Goal: Communication & Community: Answer question/provide support

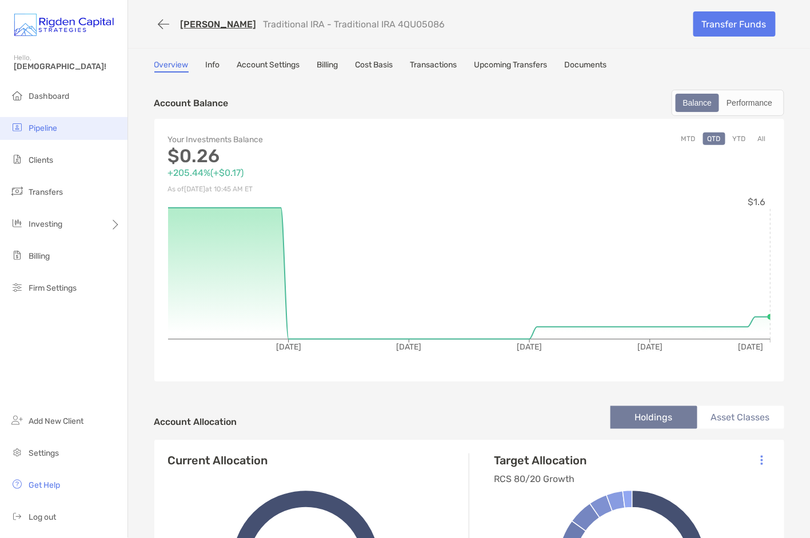
click at [43, 130] on span "Pipeline" at bounding box center [43, 128] width 29 height 10
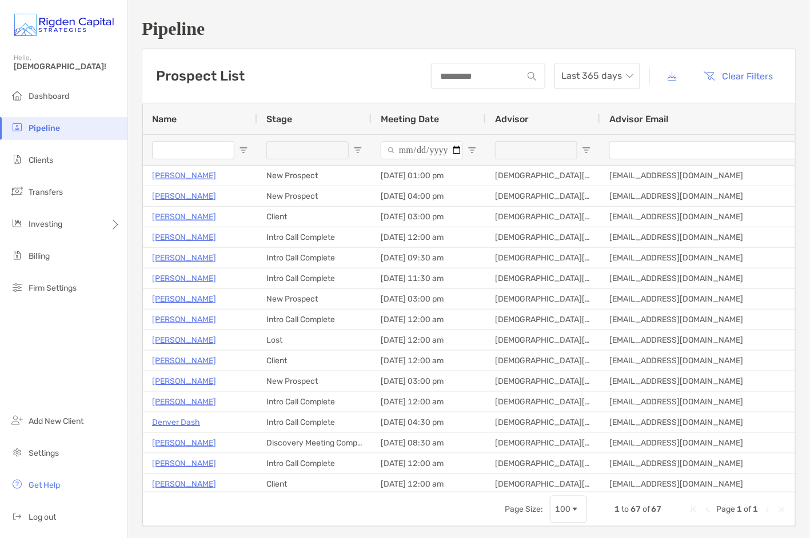
click at [187, 150] on input "Name Filter Input" at bounding box center [193, 150] width 82 height 18
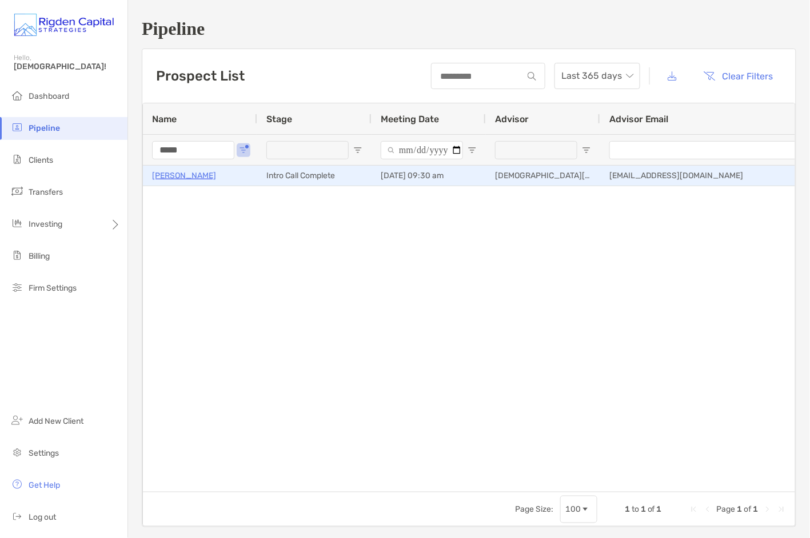
type input "*****"
click at [202, 181] on p "[PERSON_NAME]" at bounding box center [184, 176] width 64 height 14
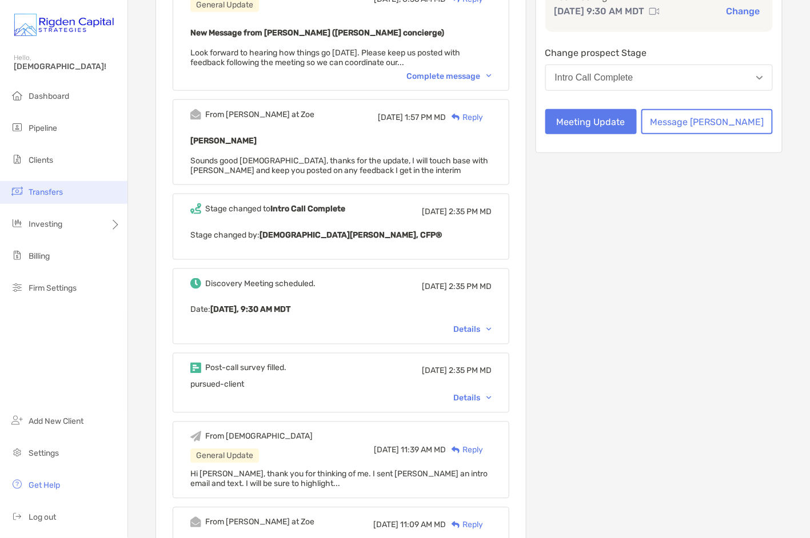
scroll to position [230, 0]
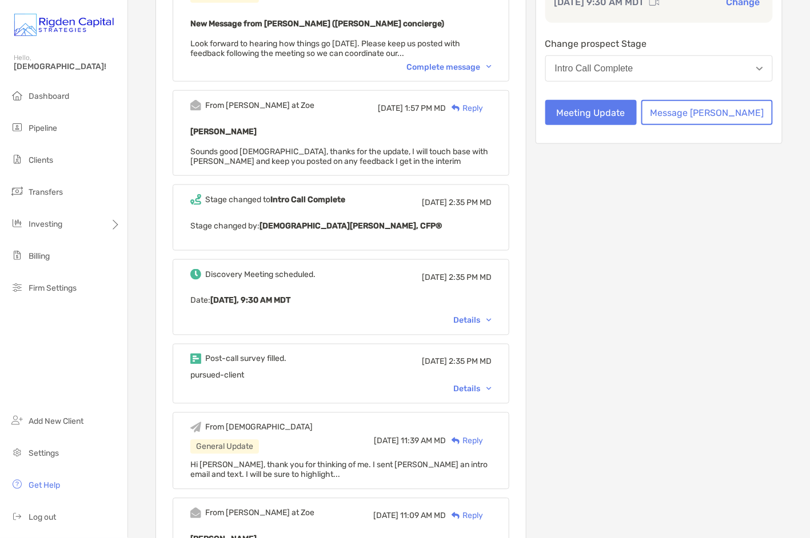
click at [489, 320] on div "Details" at bounding box center [472, 321] width 38 height 10
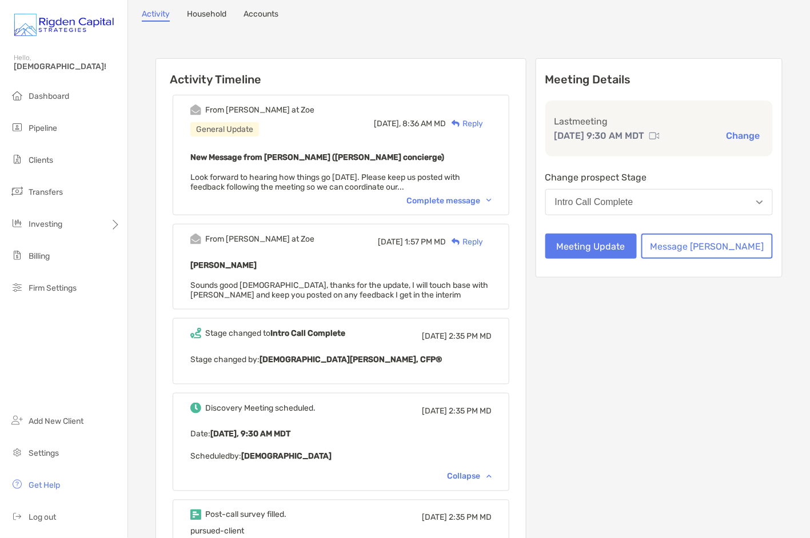
scroll to position [0, 0]
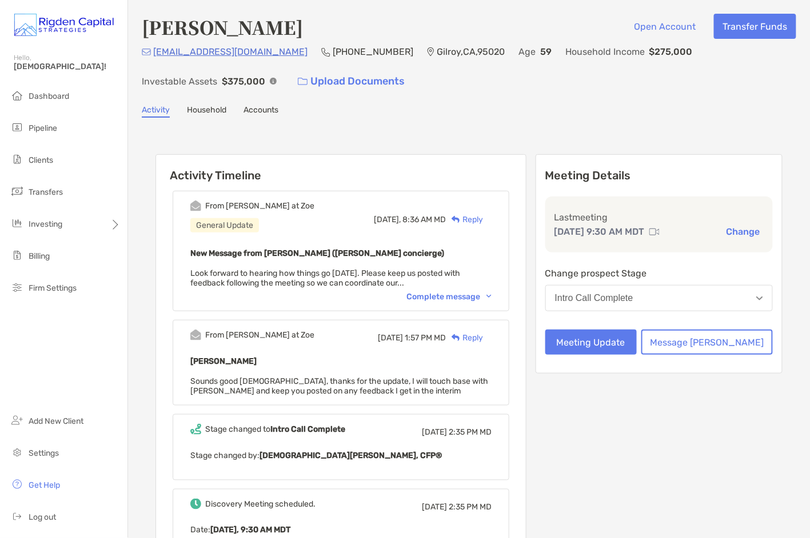
click at [483, 217] on div "Reply" at bounding box center [464, 220] width 37 height 12
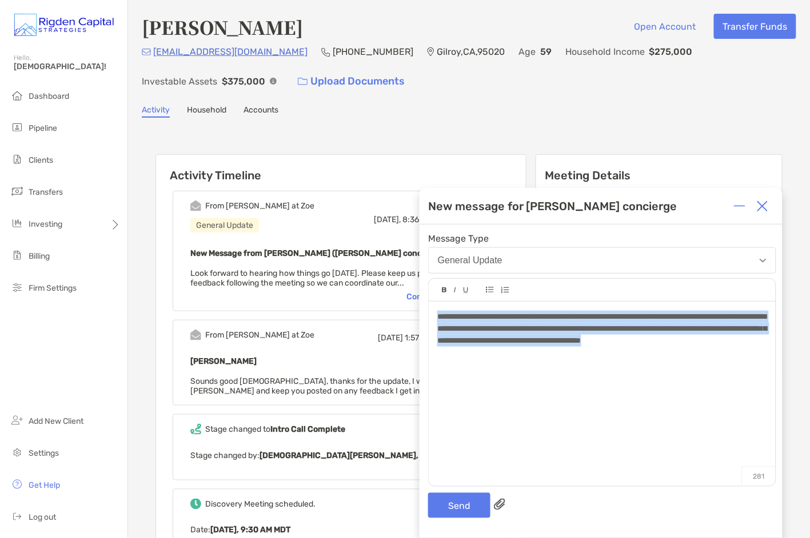
drag, startPoint x: 532, startPoint y: 357, endPoint x: 436, endPoint y: 321, distance: 102.6
click at [436, 321] on div "**********" at bounding box center [602, 388] width 347 height 173
copy span "**********"
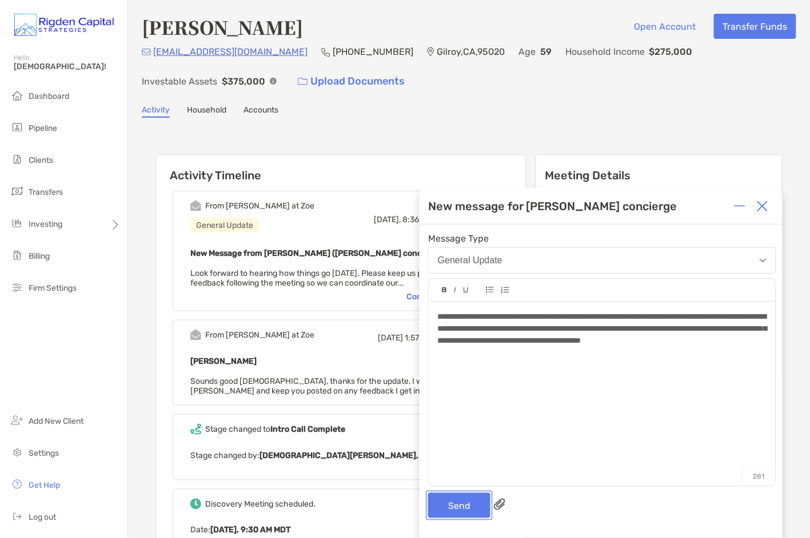
click at [464, 507] on button "Send" at bounding box center [459, 505] width 62 height 25
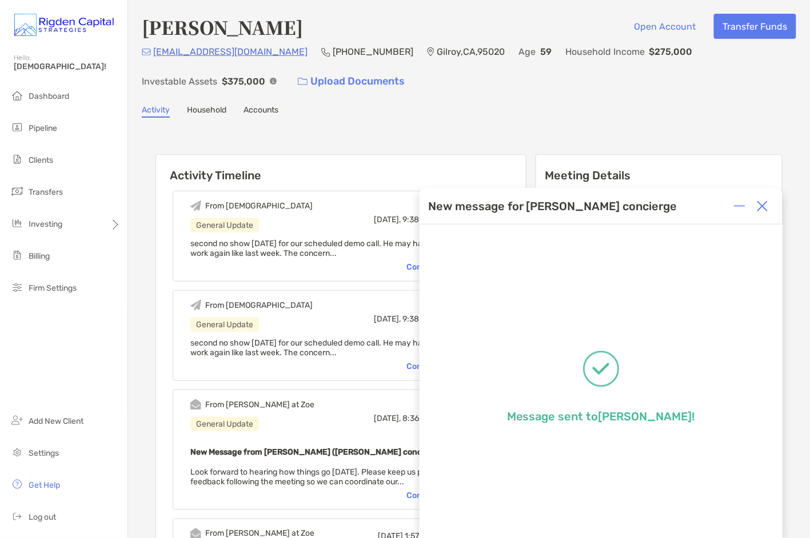
drag, startPoint x: 765, startPoint y: 208, endPoint x: 719, endPoint y: 191, distance: 49.2
click at [765, 208] on img at bounding box center [762, 206] width 11 height 11
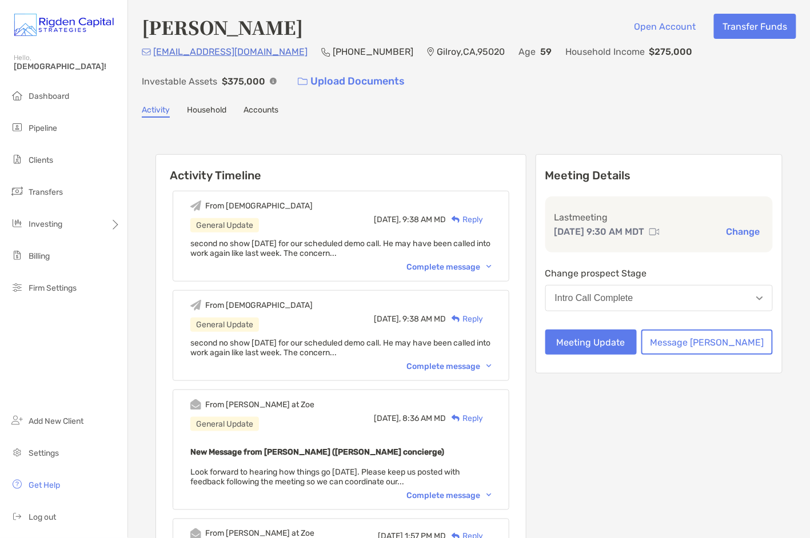
click at [508, 110] on div "Activity Household Accounts" at bounding box center [469, 111] width 654 height 13
drag, startPoint x: 453, startPoint y: 266, endPoint x: 410, endPoint y: 270, distance: 43.0
click at [452, 266] on div "Complete message" at bounding box center [448, 267] width 85 height 10
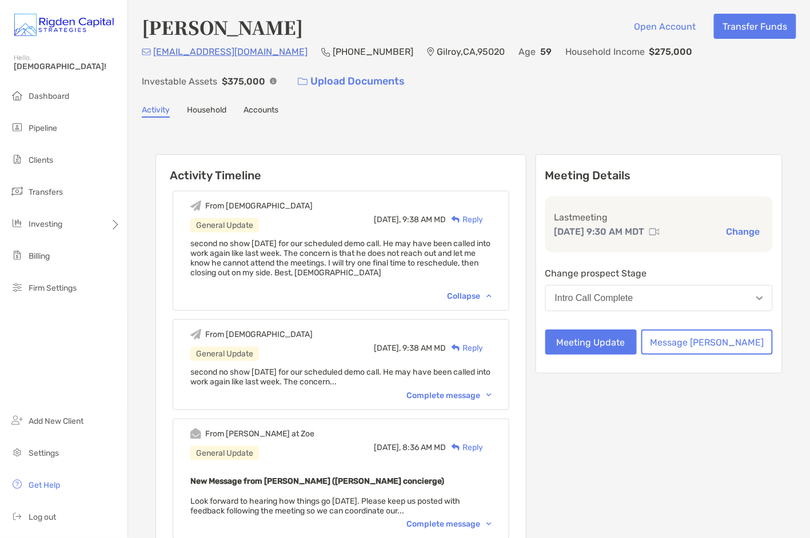
drag, startPoint x: 35, startPoint y: 141, endPoint x: 40, endPoint y: 135, distance: 7.7
click at [39, 136] on ul "Dashboard Pipeline Clients Transfers Investing Billing Firm Settings" at bounding box center [63, 197] width 127 height 224
click at [42, 132] on span "Pipeline" at bounding box center [43, 128] width 29 height 10
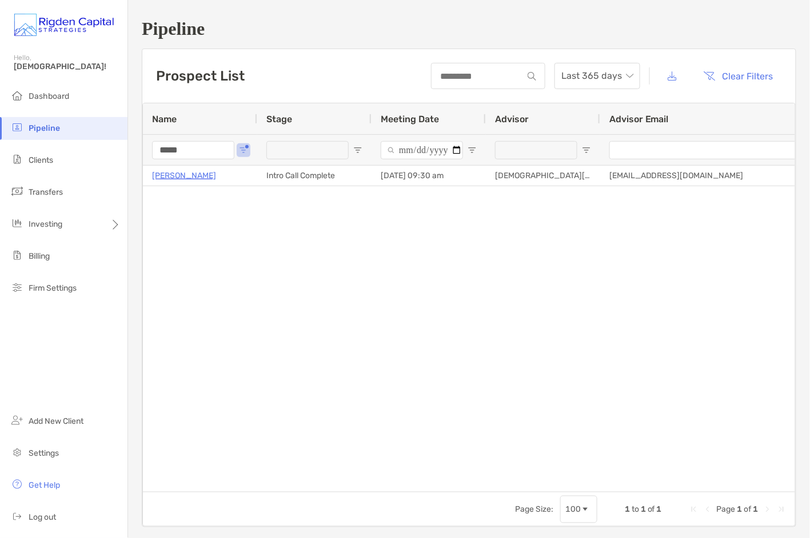
drag, startPoint x: 151, startPoint y: 153, endPoint x: 140, endPoint y: 153, distance: 10.9
click at [140, 153] on div "Pipeline Prospect List Last 365 days Clear Filters 1 to 1 of 1. Page 1 of 1 Nam…" at bounding box center [469, 273] width 682 height 546
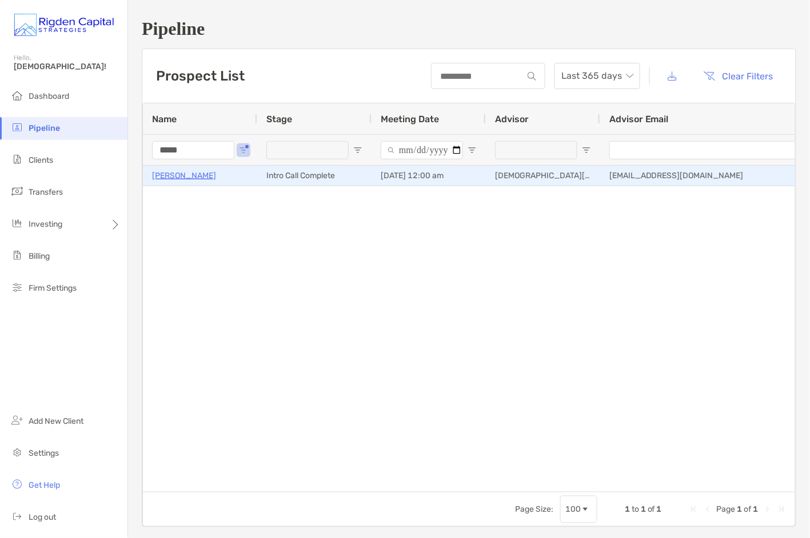
type input "*****"
click at [201, 177] on p "Jennifer Silverstein" at bounding box center [184, 176] width 64 height 14
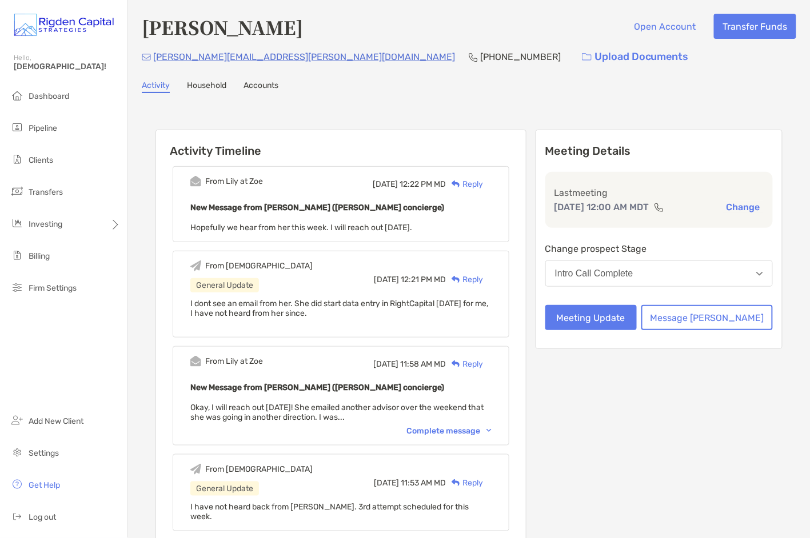
click at [483, 183] on div "Reply" at bounding box center [464, 184] width 37 height 12
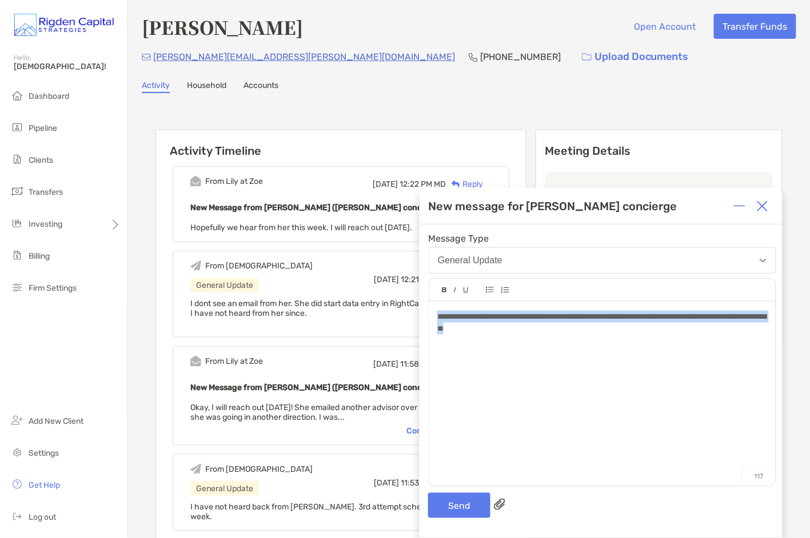
drag, startPoint x: 498, startPoint y: 329, endPoint x: 437, endPoint y: 319, distance: 61.9
click at [437, 319] on div "**********" at bounding box center [602, 388] width 347 height 173
copy span "**********"
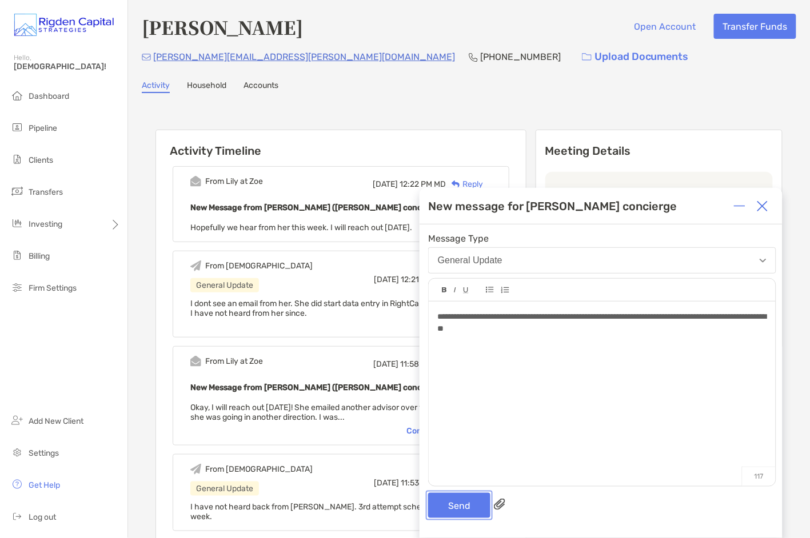
click at [470, 507] on button "Send" at bounding box center [459, 505] width 62 height 25
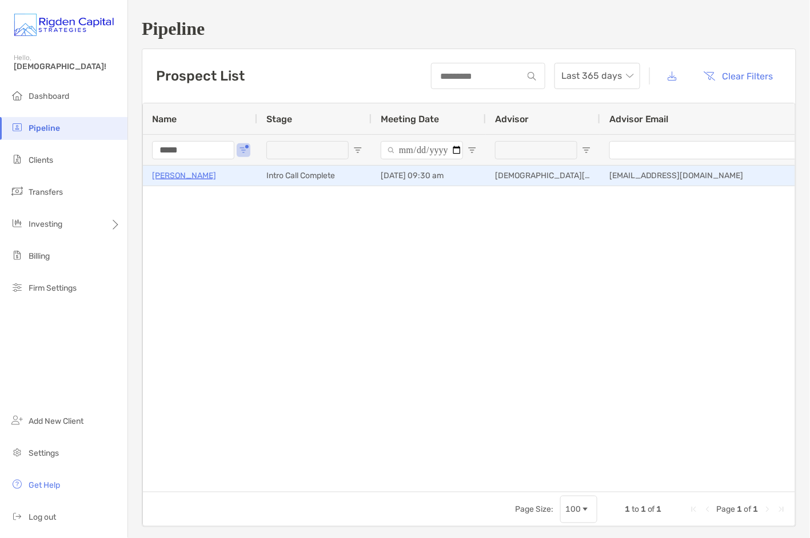
click at [195, 178] on p "Trent Van Dyke" at bounding box center [184, 176] width 64 height 14
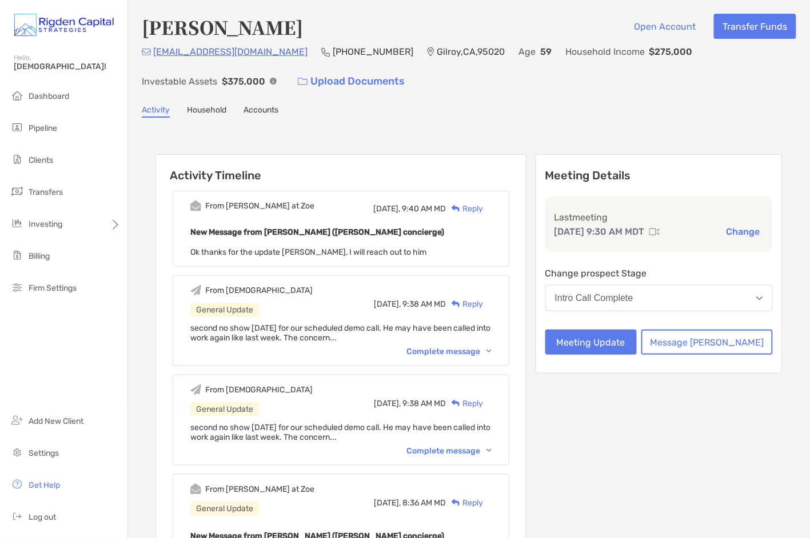
click at [483, 207] on div "Reply" at bounding box center [464, 209] width 37 height 12
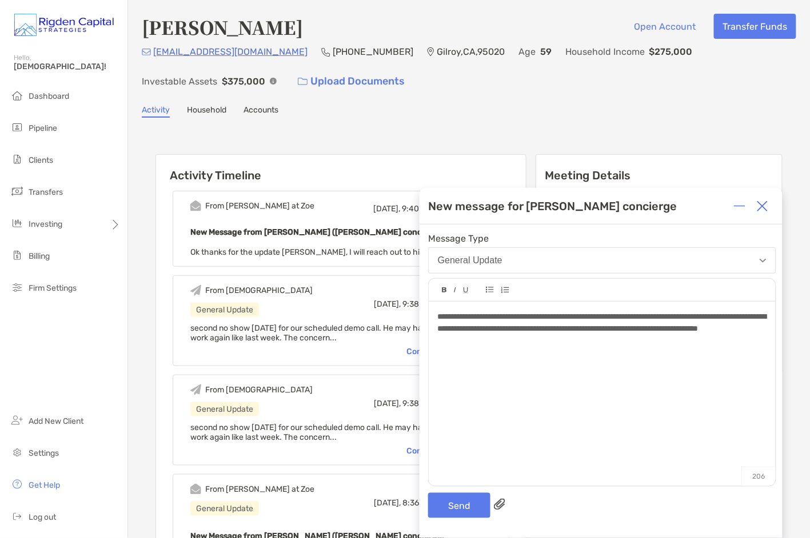
click at [436, 318] on div "**********" at bounding box center [602, 388] width 347 height 173
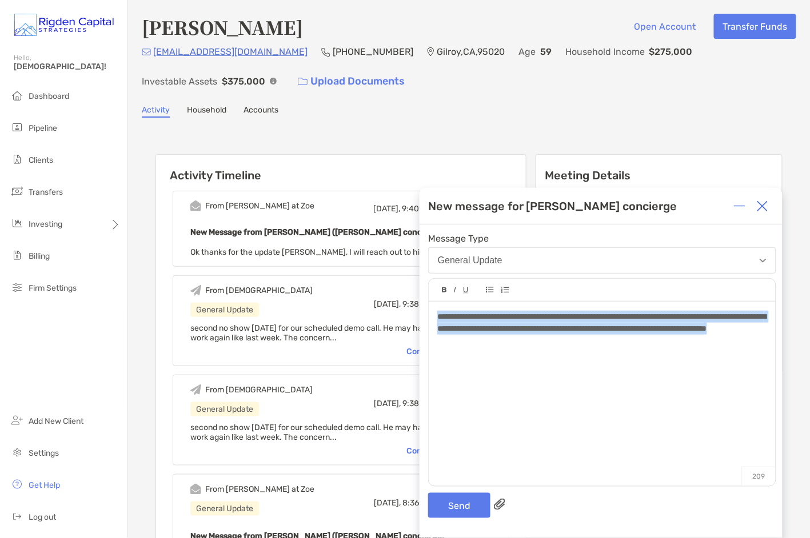
drag, startPoint x: 569, startPoint y: 346, endPoint x: 426, endPoint y: 318, distance: 146.1
click at [426, 318] on div "**********" at bounding box center [601, 382] width 363 height 314
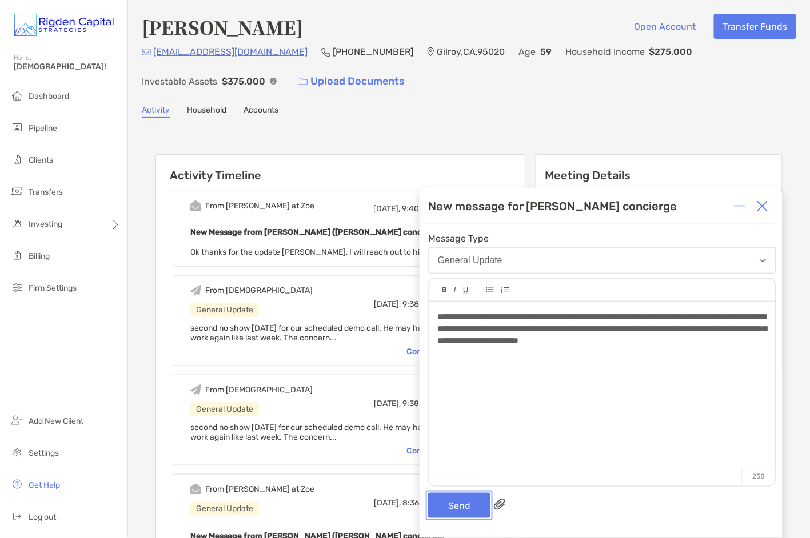
click at [467, 509] on button "Send" at bounding box center [459, 505] width 62 height 25
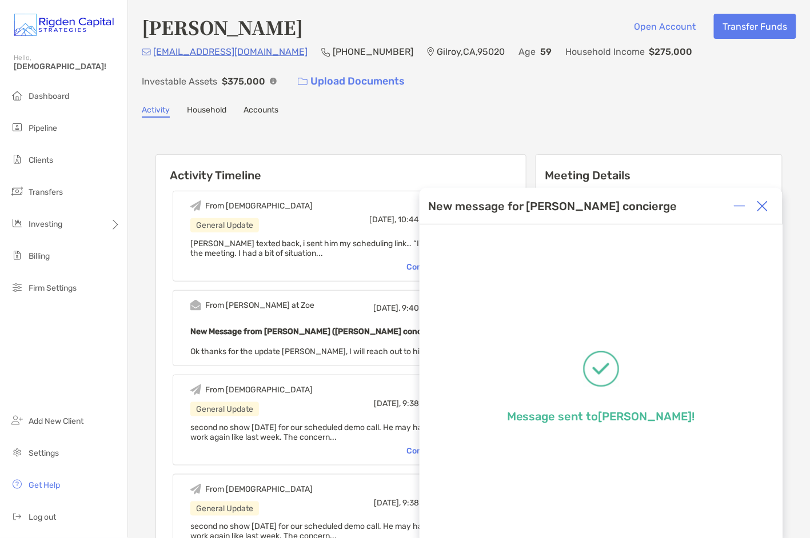
drag, startPoint x: 763, startPoint y: 207, endPoint x: 625, endPoint y: 167, distance: 143.8
click at [762, 206] on img at bounding box center [762, 206] width 11 height 11
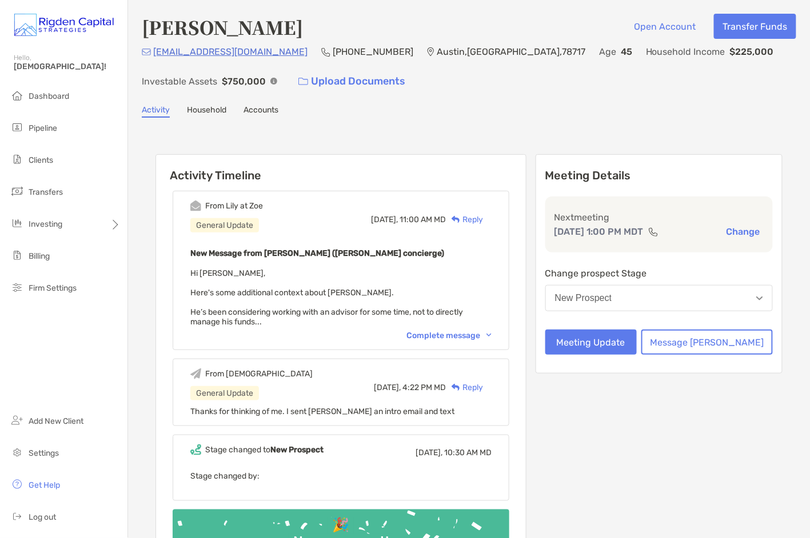
click at [483, 218] on div "Reply" at bounding box center [464, 220] width 37 height 12
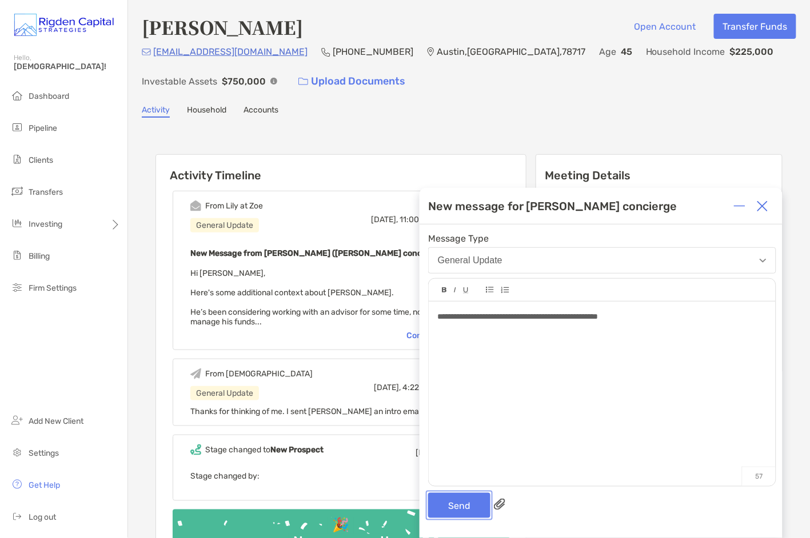
click at [472, 507] on button "Send" at bounding box center [459, 505] width 62 height 25
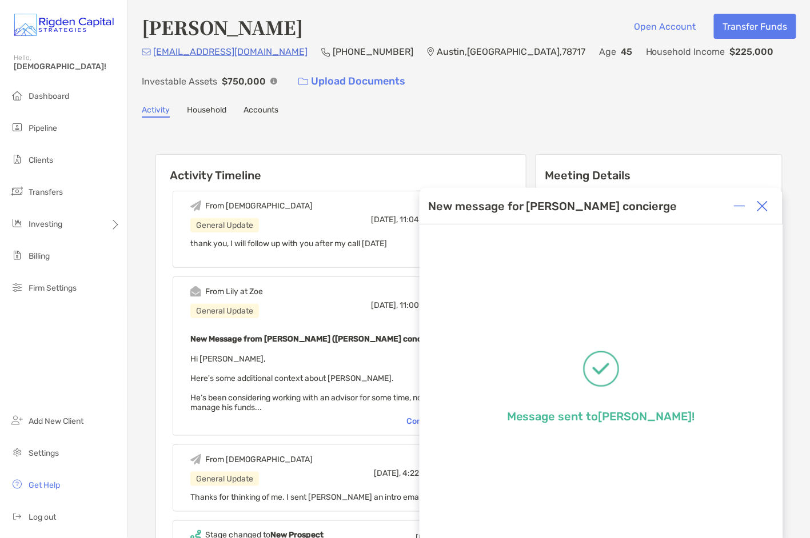
click at [766, 207] on img at bounding box center [762, 206] width 11 height 11
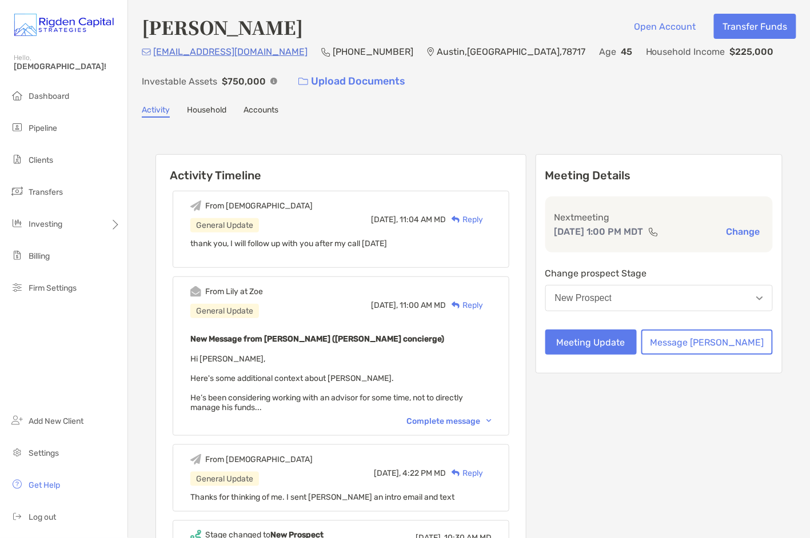
click at [542, 119] on div "Naveen Akarapu Open Account Transfer Funds nakarapu@gmail.com (954) 591-2201 Au…" at bounding box center [469, 359] width 682 height 718
click at [459, 420] on div "Complete message" at bounding box center [448, 422] width 85 height 10
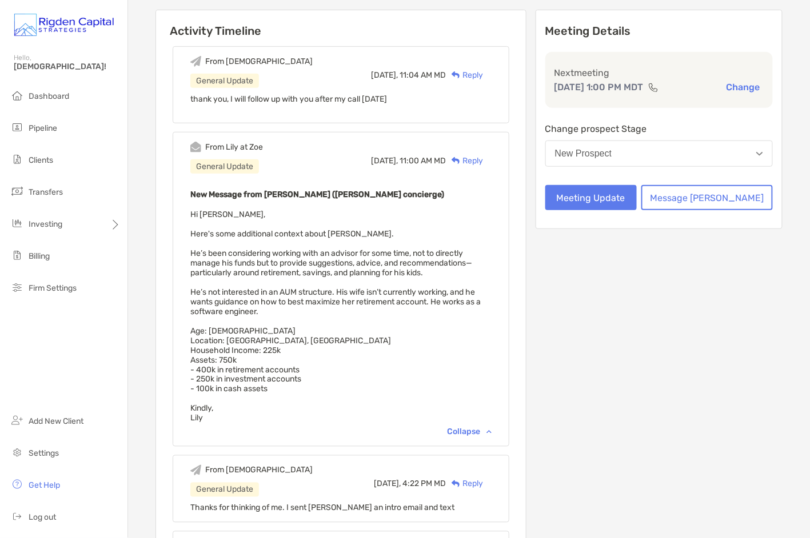
scroll to position [149, 0]
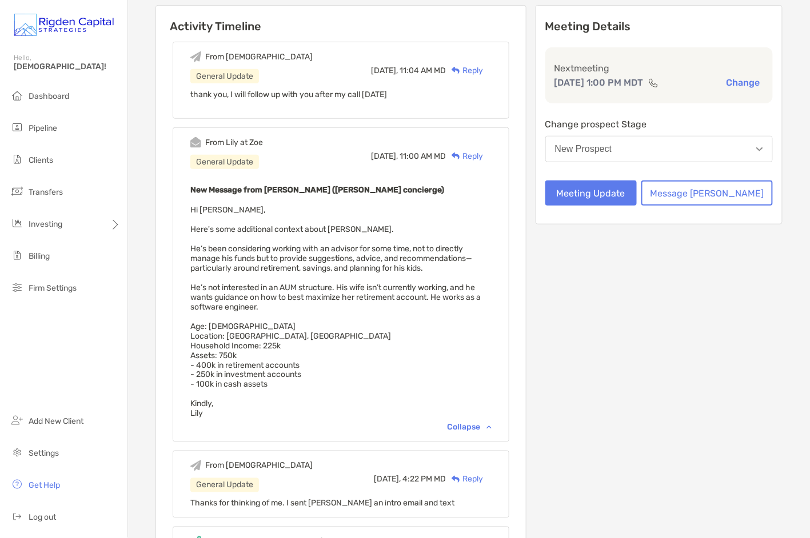
click at [242, 406] on div "New Message from Lily Kraus (Zoe concierge) Hi Christian, Here's some additiona…" at bounding box center [340, 301] width 301 height 236
drag, startPoint x: 226, startPoint y: 409, endPoint x: 203, endPoint y: 209, distance: 201.4
click at [203, 209] on div "From Lily at Zoe General Update Today, 11:00 AM MD Reply New Message from Lily …" at bounding box center [341, 284] width 337 height 315
copy span "Hi Christian, Here's some additional context about Naveen. He’s been considerin…"
